Goal: Information Seeking & Learning: Learn about a topic

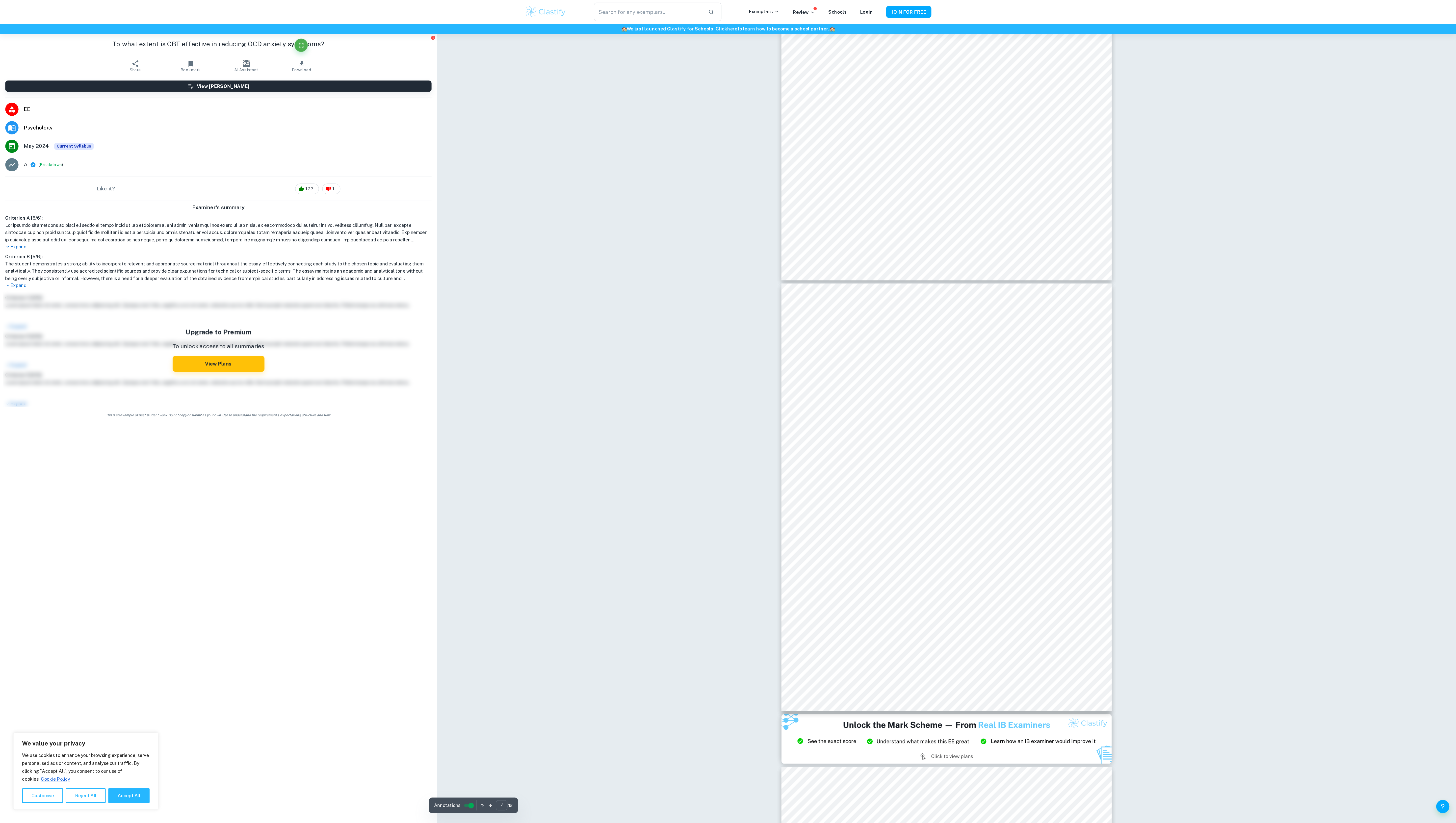
scroll to position [4134, 0]
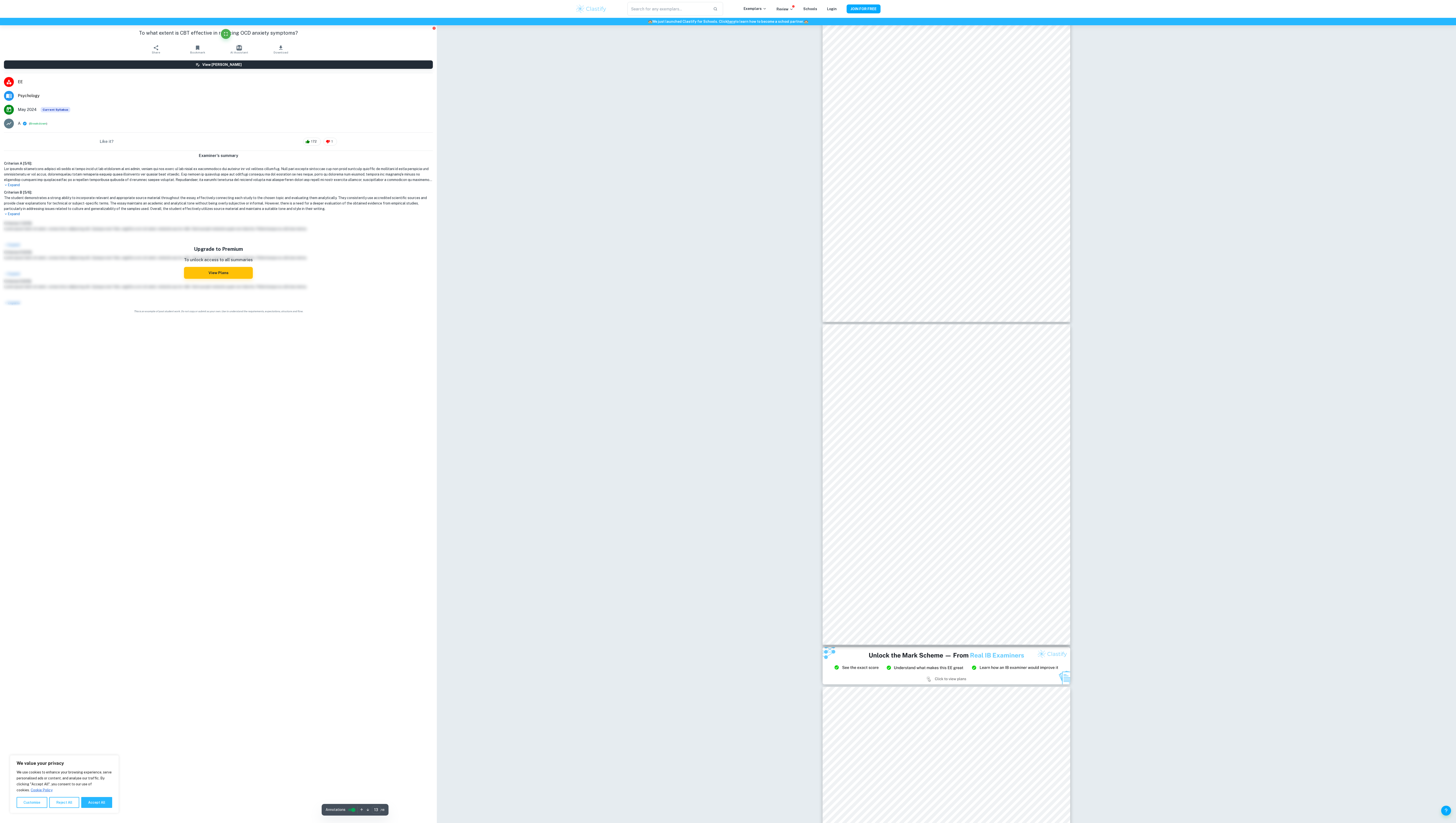
type input "14"
